Goal: Transaction & Acquisition: Purchase product/service

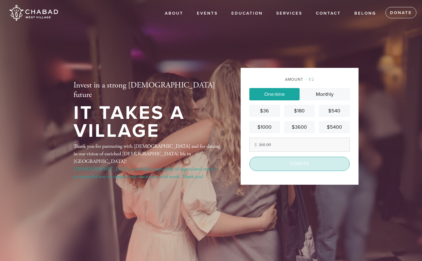
type input "360.00"
click at [307, 170] on input "Donate" at bounding box center [299, 164] width 100 height 14
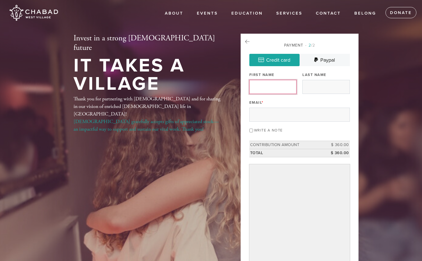
click at [270, 88] on input "First Name" at bounding box center [272, 87] width 47 height 14
type input "Vogel"
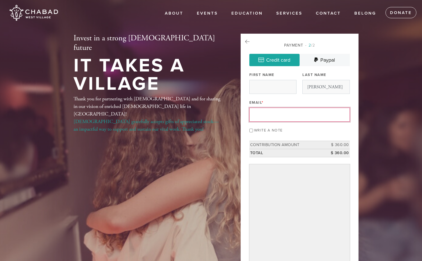
type input "Donald"
type input "donvogel.aud@gmail.com"
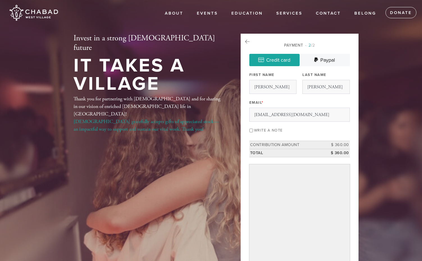
scroll to position [10, 0]
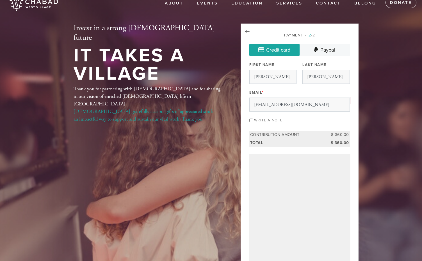
click at [251, 120] on input "Write a note" at bounding box center [251, 121] width 4 height 4
checkbox input "true"
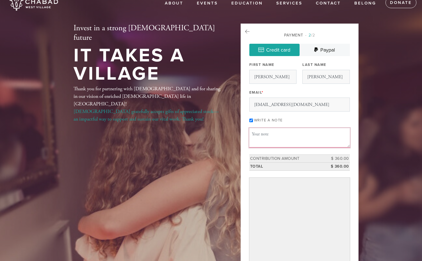
click at [258, 135] on textarea "Message or dedication" at bounding box center [299, 137] width 100 height 19
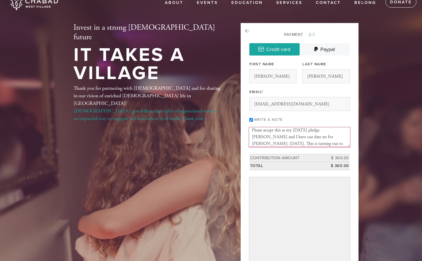
scroll to position [7, 0]
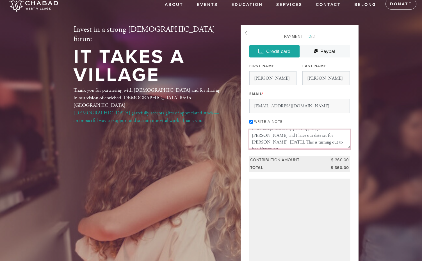
drag, startPoint x: 251, startPoint y: 144, endPoint x: 279, endPoint y: 156, distance: 29.9
click at [280, 141] on textarea "Please accept this as my Yom Kippur pledge. David and I have our date set for A…" at bounding box center [299, 139] width 100 height 19
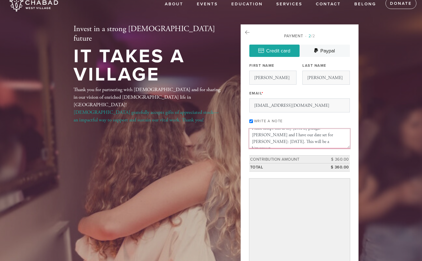
click at [300, 141] on textarea "Please accept this as my Yom Kippur pledge. David and I have our date set for A…" at bounding box center [299, 138] width 100 height 19
click at [334, 137] on textarea "Please accept this as my Yom Kippur pledge. David and I have our date set for A…" at bounding box center [299, 138] width 100 height 19
click at [268, 144] on textarea "Please accept this as my Yom Kippur pledge. David and I have our date set for A…" at bounding box center [299, 138] width 100 height 19
click at [311, 145] on textarea "Please accept this as my Yom Kippur pledge. David and I have our date set for A…" at bounding box center [299, 138] width 100 height 19
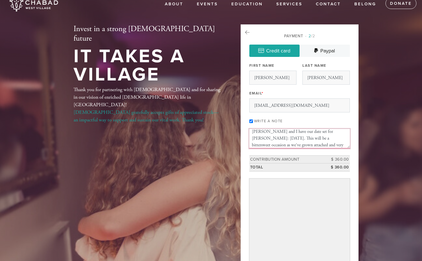
click at [292, 145] on textarea "Please accept this as my Yom Kippur pledge. David and I have our date set for A…" at bounding box center [299, 138] width 100 height 19
click at [267, 144] on textarea "Please accept this as my Yom Kippur pledge. David and I have our date set for A…" at bounding box center [299, 138] width 100 height 19
click at [316, 145] on textarea "Please accept this as my Yom Kippur pledge. David and I have our date set for A…" at bounding box center [299, 138] width 100 height 19
drag, startPoint x: 251, startPoint y: 145, endPoint x: 261, endPoint y: 165, distance: 22.5
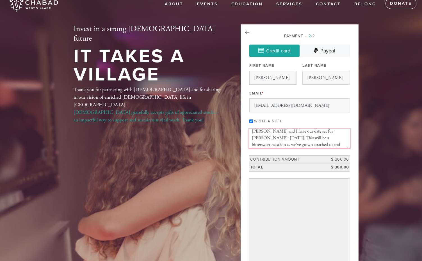
click at [250, 145] on textarea "Please accept this as my Yom Kippur pledge. David and I have our date set for A…" at bounding box center [299, 138] width 100 height 19
click at [326, 146] on textarea "Please accept this as my Yom Kippur pledge. David and I have our date set for A…" at bounding box center [299, 138] width 100 height 19
drag, startPoint x: 304, startPoint y: 145, endPoint x: 315, endPoint y: 150, distance: 11.5
click at [304, 145] on textarea "Please accept this as my Yom Kippur pledge. David and I have our date set for A…" at bounding box center [299, 138] width 100 height 19
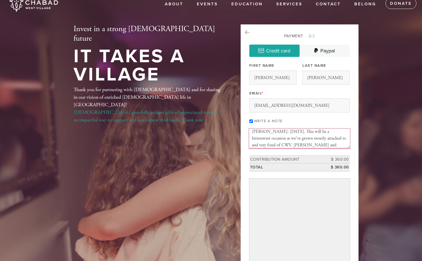
click at [332, 146] on textarea "Please accept this as my Yom Kippur pledge. David and I have our date set for A…" at bounding box center [299, 138] width 100 height 19
drag, startPoint x: 290, startPoint y: 144, endPoint x: 343, endPoint y: 141, distance: 53.6
click at [343, 141] on textarea "Please accept this as my Yom Kippur pledge. David and I have our date set for A…" at bounding box center [299, 138] width 100 height 19
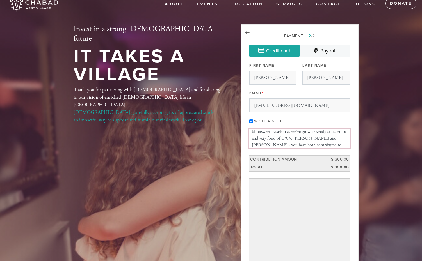
click at [291, 138] on textarea "Please accept this as my Yom Kippur pledge. David and I have our date set for A…" at bounding box center [299, 138] width 100 height 19
click at [312, 143] on textarea "Please accept this as my Yom Kippur pledge. David and I have our date set for A…" at bounding box center [299, 138] width 100 height 19
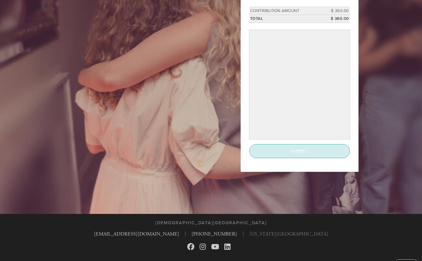
click at [303, 155] on input "Submit" at bounding box center [299, 151] width 100 height 14
click at [298, 146] on input "Submit" at bounding box center [299, 151] width 100 height 14
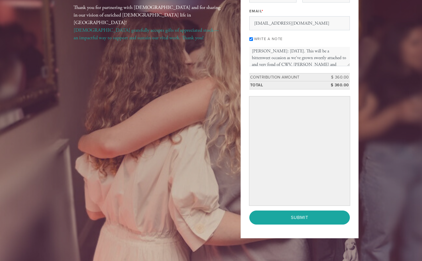
scroll to position [93, 0]
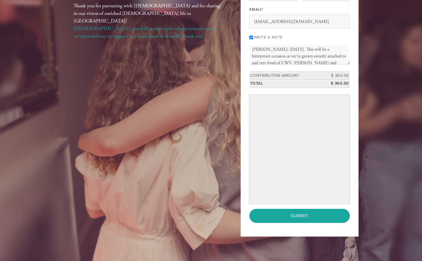
drag, startPoint x: 307, startPoint y: 104, endPoint x: 311, endPoint y: 120, distance: 16.5
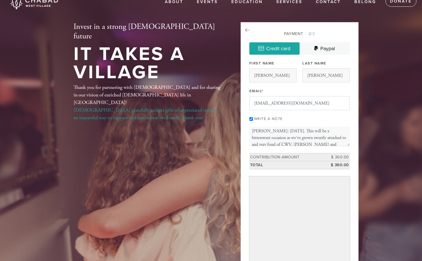
scroll to position [0, 0]
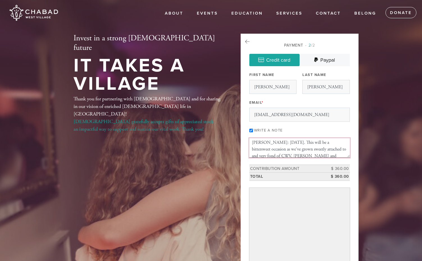
click at [326, 149] on textarea "Please accept this as my Yom Kippur pledge. David and I have our date set for A…" at bounding box center [299, 147] width 100 height 19
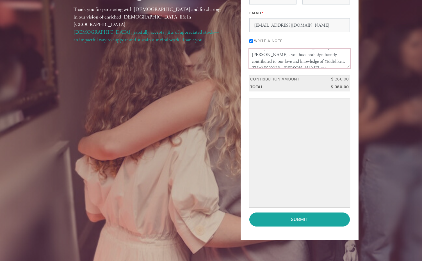
scroll to position [92, 0]
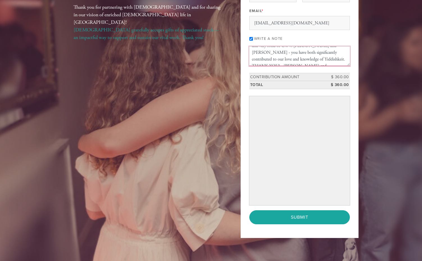
click at [339, 60] on textarea "Please accept this as my Yom Kippur pledge. David and I have our date set for A…" at bounding box center [299, 56] width 100 height 19
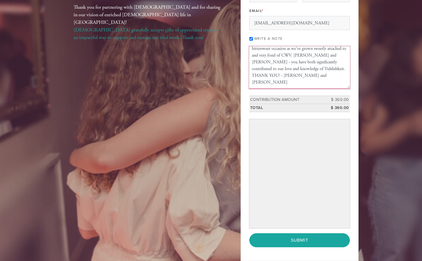
drag, startPoint x: 349, startPoint y: 65, endPoint x: 332, endPoint y: 64, distance: 16.6
click at [360, 85] on aside "Payment 2 /2 Credit card Paypal Payment Processor Pay Later Credit Card PayPal …" at bounding box center [299, 106] width 126 height 328
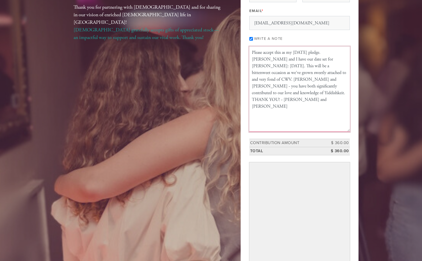
scroll to position [0, 0]
drag, startPoint x: 348, startPoint y: 85, endPoint x: 352, endPoint y: 129, distance: 44.8
click at [353, 130] on div "Payment 2 /2 Credit card Paypal Payment Processor Pay Later Credit Card PayPal …" at bounding box center [299, 123] width 118 height 363
drag, startPoint x: 336, startPoint y: 84, endPoint x: 346, endPoint y: 92, distance: 13.3
click at [336, 84] on textarea "Please accept this as my Yom Kippur pledge. David and I have our date set for A…" at bounding box center [299, 89] width 100 height 85
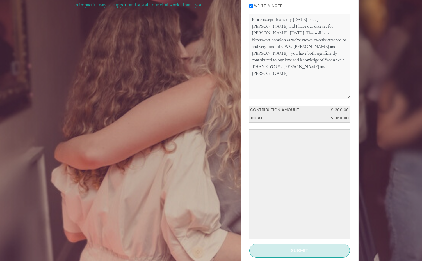
scroll to position [125, 0]
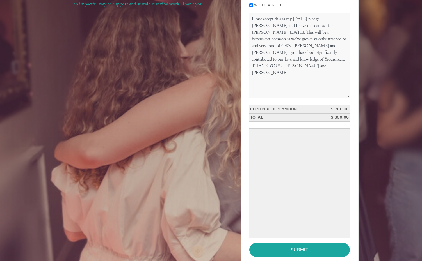
click at [354, 139] on div "Payment 2 /2 Credit card Paypal Payment Processor Pay Later Credit Card PayPal …" at bounding box center [299, 89] width 118 height 362
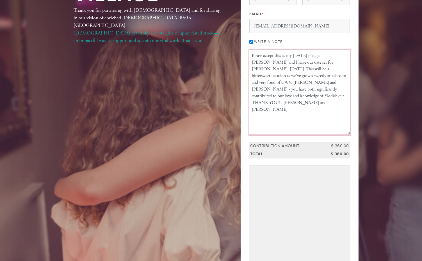
scroll to position [88, 0]
drag, startPoint x: 287, startPoint y: 56, endPoint x: 309, endPoint y: 65, distance: 23.8
click at [294, 56] on textarea "Please accept this as my Yom Kippur pledge. David and I have our date set for A…" at bounding box center [299, 92] width 100 height 85
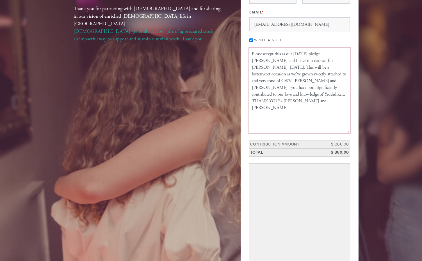
click at [329, 53] on textarea "Please accept this as our Yom Kippur pledge. David and I have our date set for …" at bounding box center [299, 90] width 100 height 85
drag, startPoint x: 297, startPoint y: 67, endPoint x: 318, endPoint y: 68, distance: 20.5
click at [318, 68] on textarea "Please accept this as our Yom Kippur pledge. Thank you for making the Yomim Nor…" at bounding box center [299, 90] width 100 height 85
click at [289, 72] on textarea "Please accept this as our Yom Kippur pledge. Thank you for making the Yomim Nor…" at bounding box center [299, 90] width 100 height 85
click at [267, 81] on textarea "Please accept this as our Yom Kippur pledge. Thank you for making the Yomim Nor…" at bounding box center [299, 90] width 100 height 85
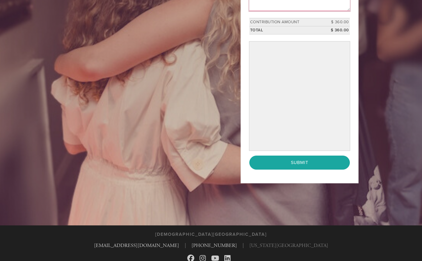
scroll to position [215, 0]
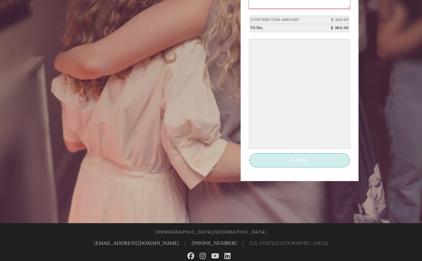
type textarea "Please accept this as our Yom Kippur pledge. Thank you for making the Yomim Nor…"
click at [309, 161] on input "Submit" at bounding box center [299, 160] width 100 height 14
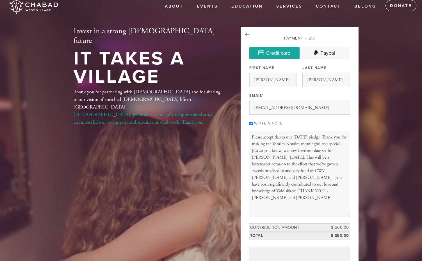
scroll to position [0, 0]
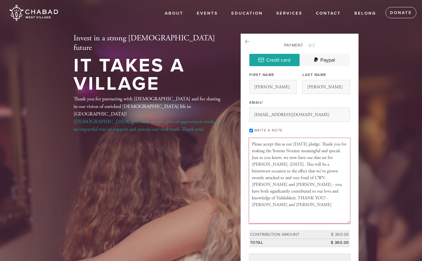
drag, startPoint x: 252, startPoint y: 143, endPoint x: 355, endPoint y: 227, distance: 133.2
click at [355, 227] on div "Payment 2 /2 Credit card Paypal Payment Processor Pay Later Credit Card PayPal …" at bounding box center [299, 215] width 118 height 362
click at [255, 82] on input "Donald" at bounding box center [272, 87] width 47 height 14
click at [245, 40] on icon at bounding box center [247, 41] width 4 height 5
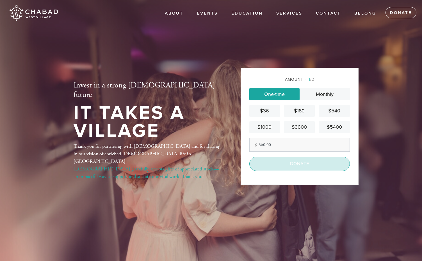
type input "360.00"
click at [311, 162] on input "Donate" at bounding box center [299, 164] width 100 height 14
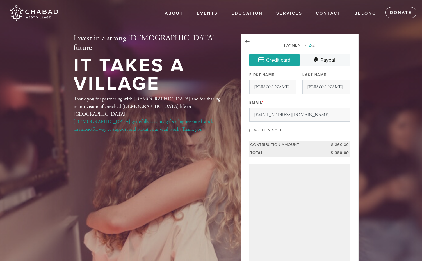
click at [252, 130] on input "Write a note" at bounding box center [251, 131] width 4 height 4
checkbox input "true"
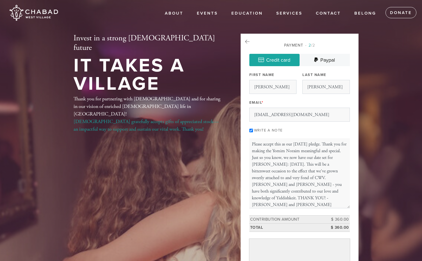
drag, startPoint x: 348, startPoint y: 157, endPoint x: 364, endPoint y: 208, distance: 53.6
click at [364, 208] on header "About Events Sukkot Shabbat Matinée Hineni: Here I Am Passover Shavuot 24|6 Cha…" at bounding box center [211, 211] width 422 height 423
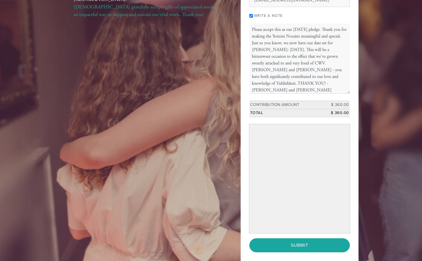
scroll to position [118, 0]
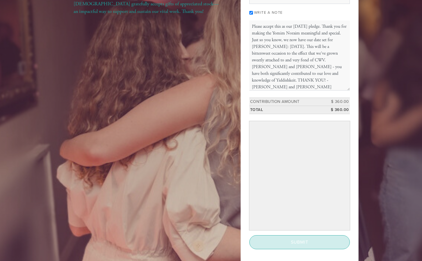
click at [309, 242] on input "Submit" at bounding box center [299, 242] width 100 height 14
